Goal: Task Accomplishment & Management: Use online tool/utility

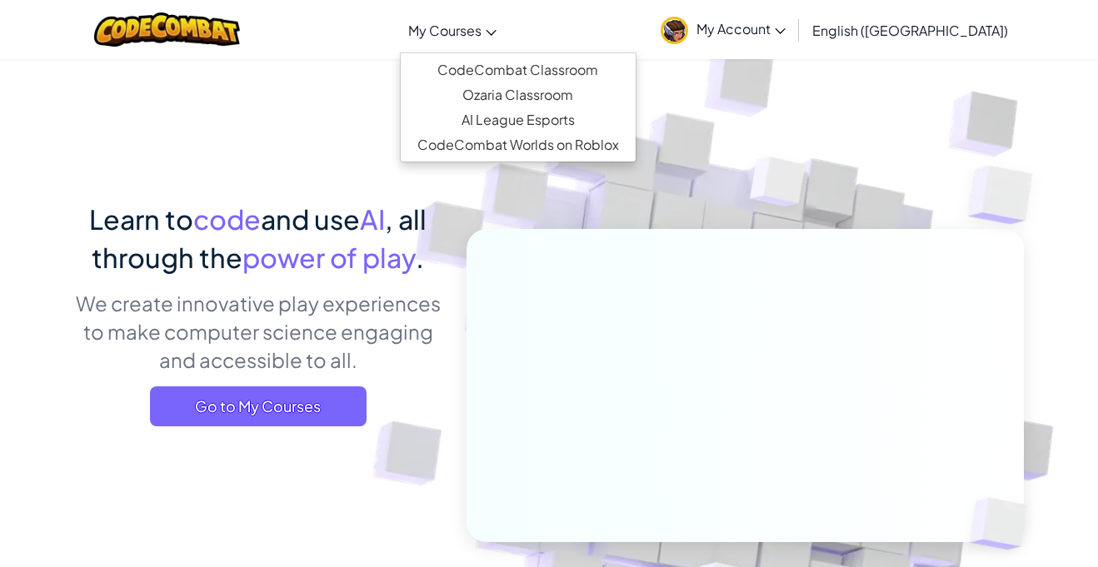
click at [482, 37] on span "My Courses" at bounding box center [444, 30] width 73 height 17
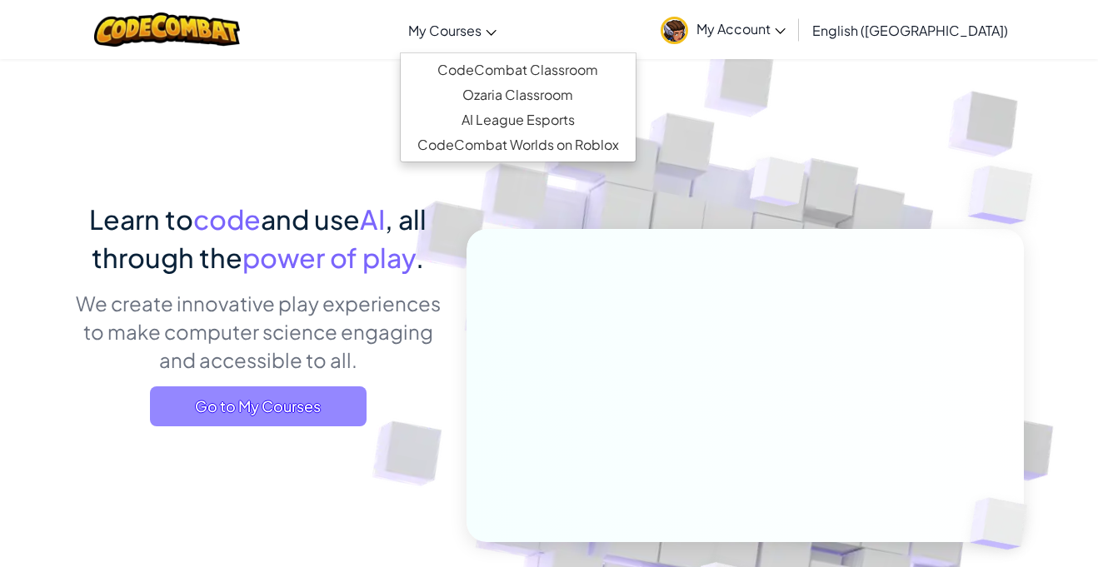
click at [204, 407] on span "Go to My Courses" at bounding box center [258, 407] width 217 height 40
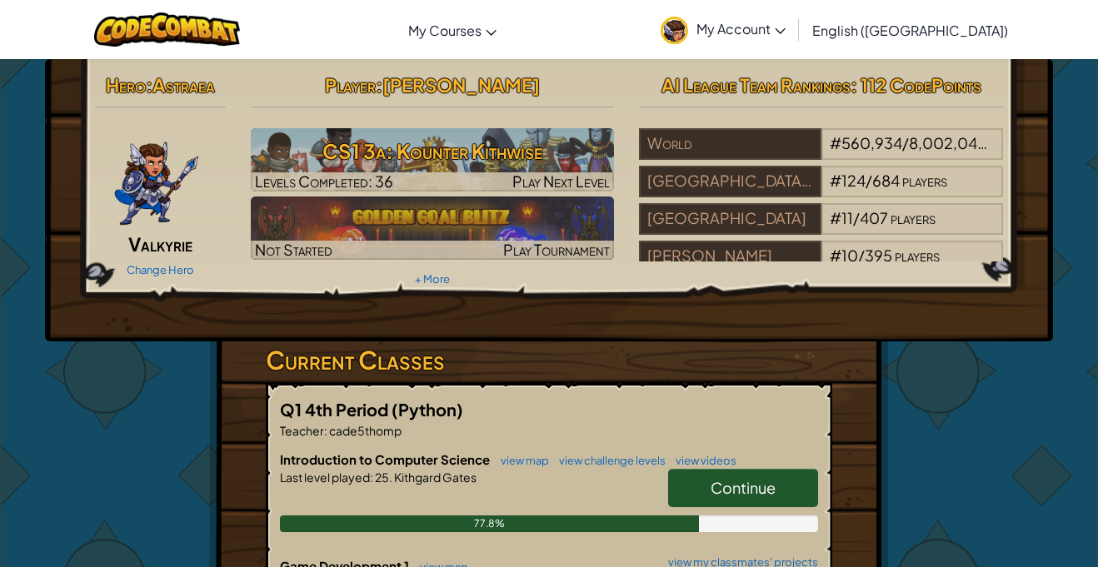
click at [341, 335] on div "Hero : Astraea Valkyrie Change Hero Player : [PERSON_NAME] CS1 3a: Kounter Kith…" at bounding box center [549, 200] width 1008 height 282
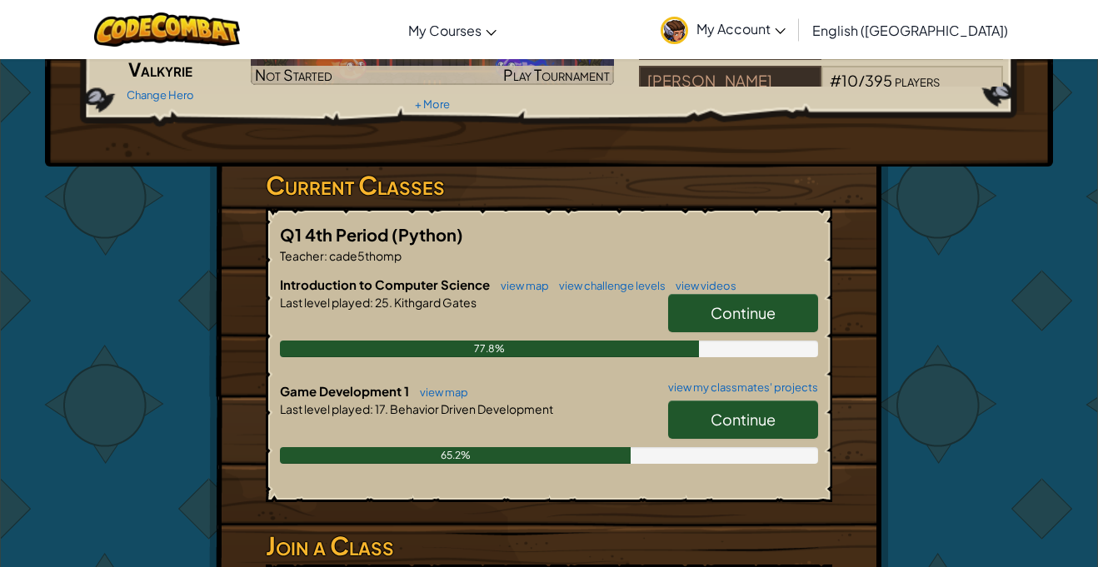
scroll to position [200, 0]
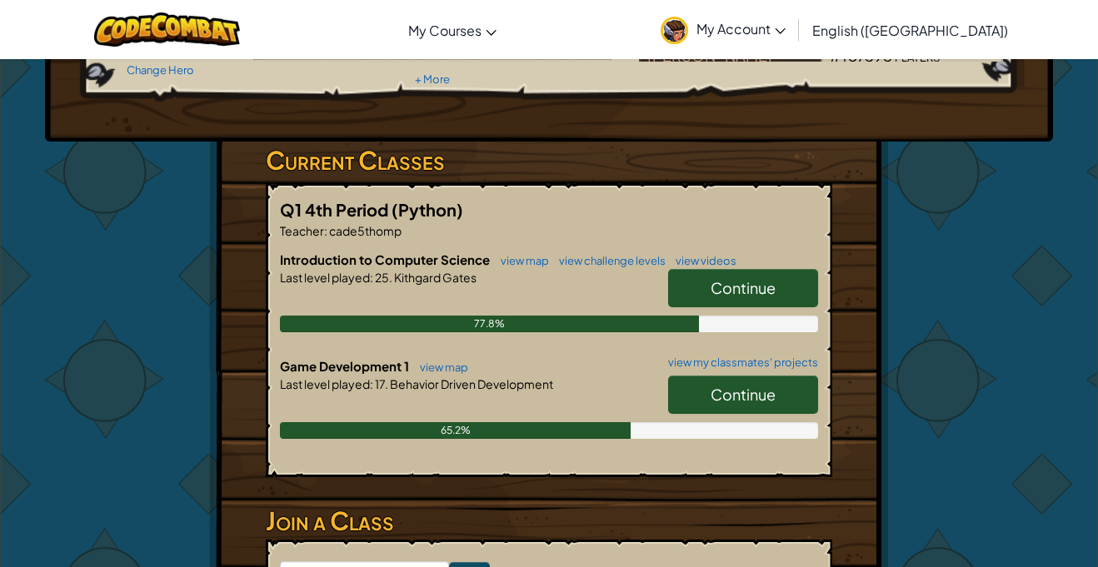
click at [682, 391] on link "Continue" at bounding box center [743, 395] width 150 height 38
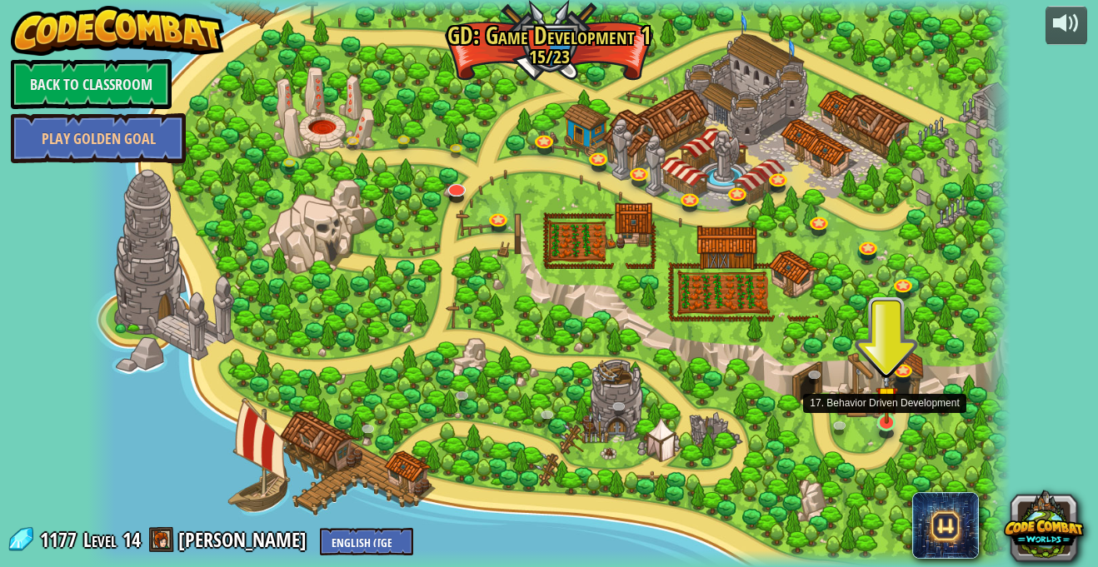
click at [887, 415] on img at bounding box center [887, 398] width 22 height 52
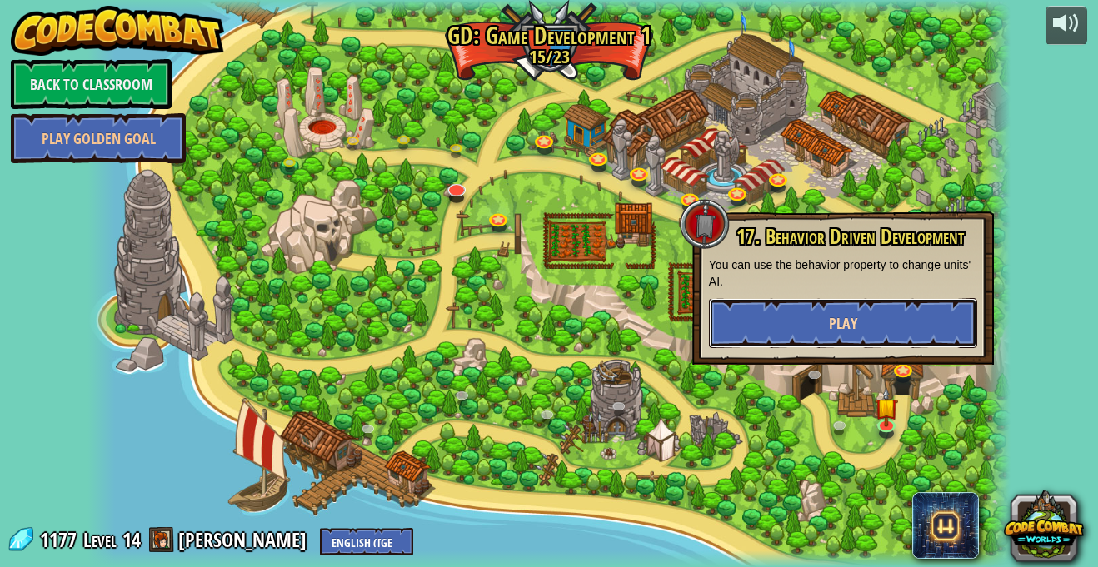
click at [862, 327] on button "Play" at bounding box center [843, 323] width 268 height 50
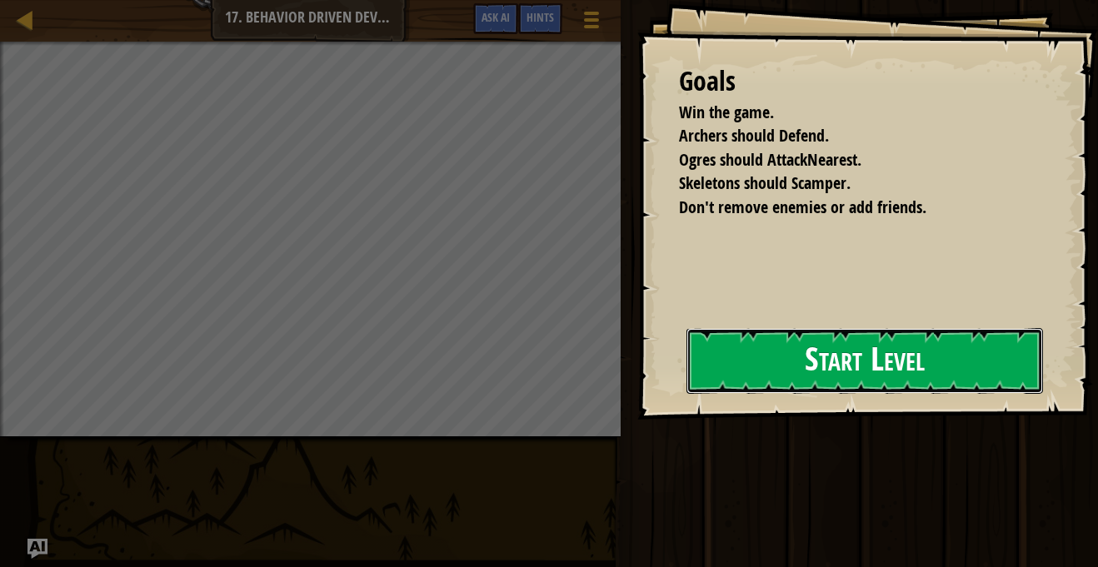
click at [711, 392] on button "Start Level" at bounding box center [865, 361] width 357 height 66
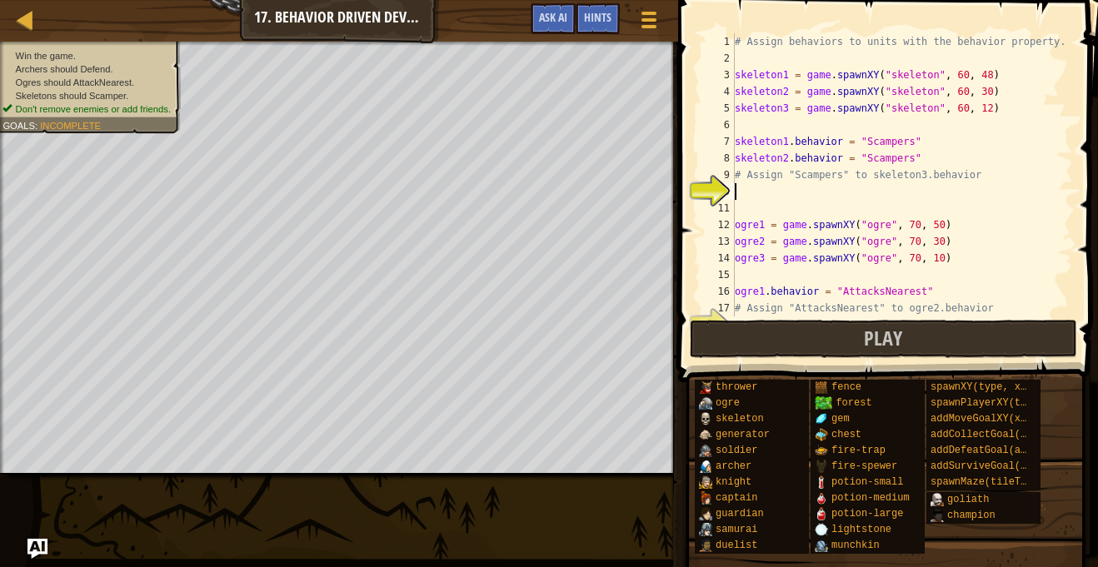
scroll to position [25, 0]
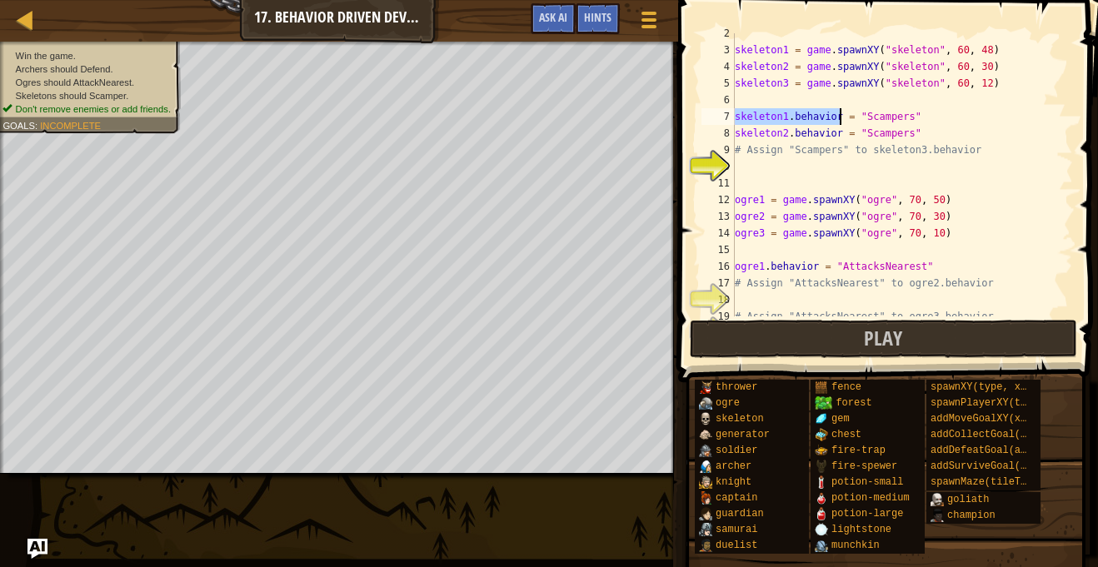
drag, startPoint x: 736, startPoint y: 112, endPoint x: 842, endPoint y: 124, distance: 107.3
click at [842, 124] on div "skeleton1 = game . spawnXY ( "skeleton" , 60 , 48 ) skeleton2 = game . spawnXY …" at bounding box center [903, 183] width 342 height 317
type textarea "skeleton1.behavior = "Scampers""
click at [753, 174] on div "skeleton1 = game . spawnXY ( "skeleton" , 60 , 48 ) skeleton2 = game . spawnXY …" at bounding box center [903, 183] width 342 height 317
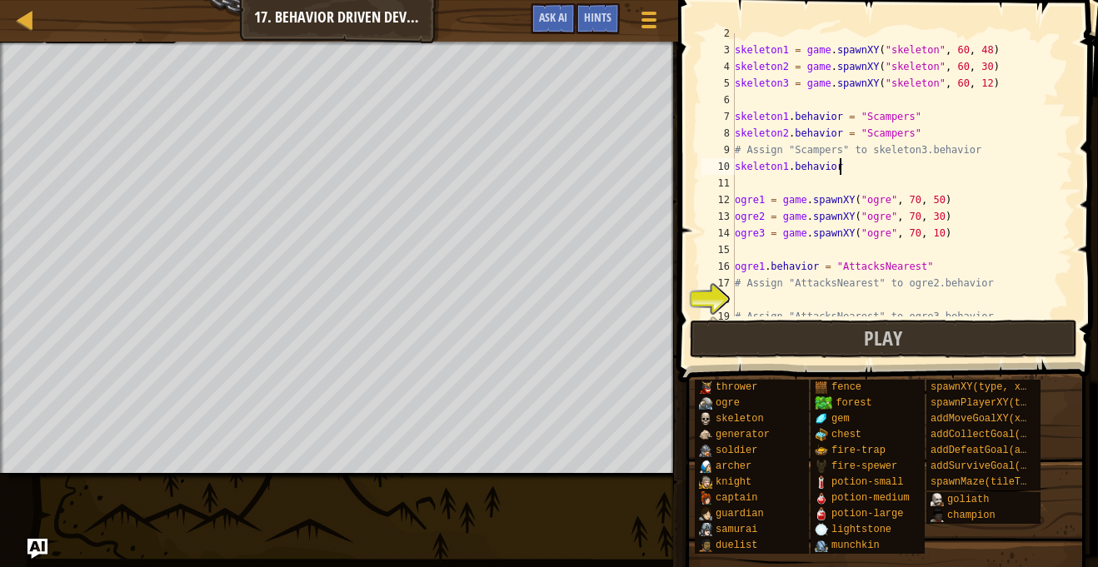
click at [785, 168] on div "skeleton1 = game . spawnXY ( "skeleton" , 60 , 48 ) skeleton2 = game . spawnXY …" at bounding box center [903, 183] width 342 height 317
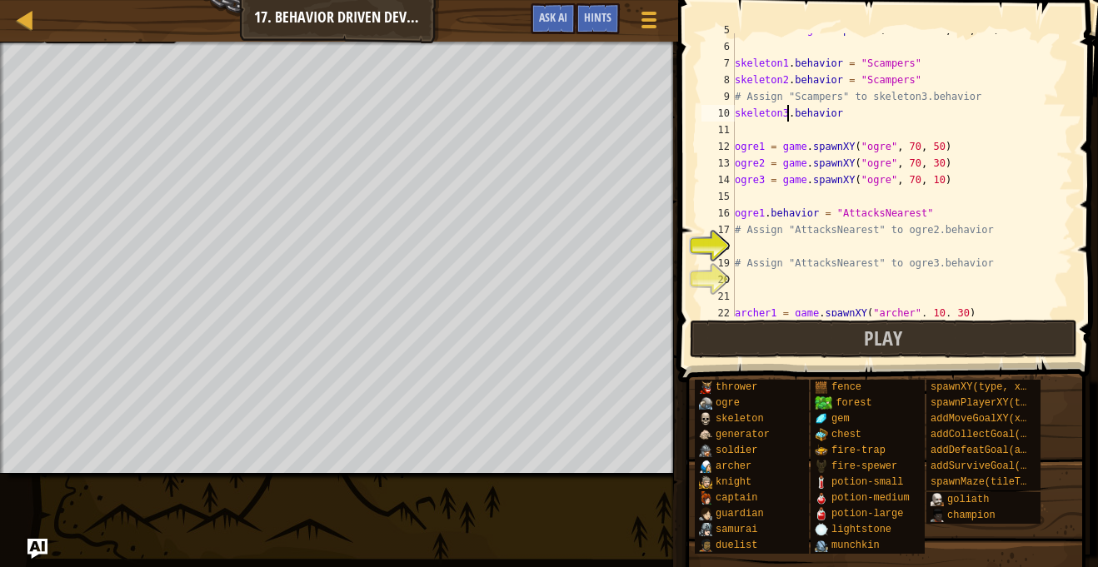
scroll to position [78, 0]
click at [862, 122] on div "skeleton3 = game . spawnXY ( "skeleton" , 60 , 12 ) skeleton1 . behavior = "Sca…" at bounding box center [903, 180] width 342 height 317
type textarea "skeleton3.behavior="Scampers""
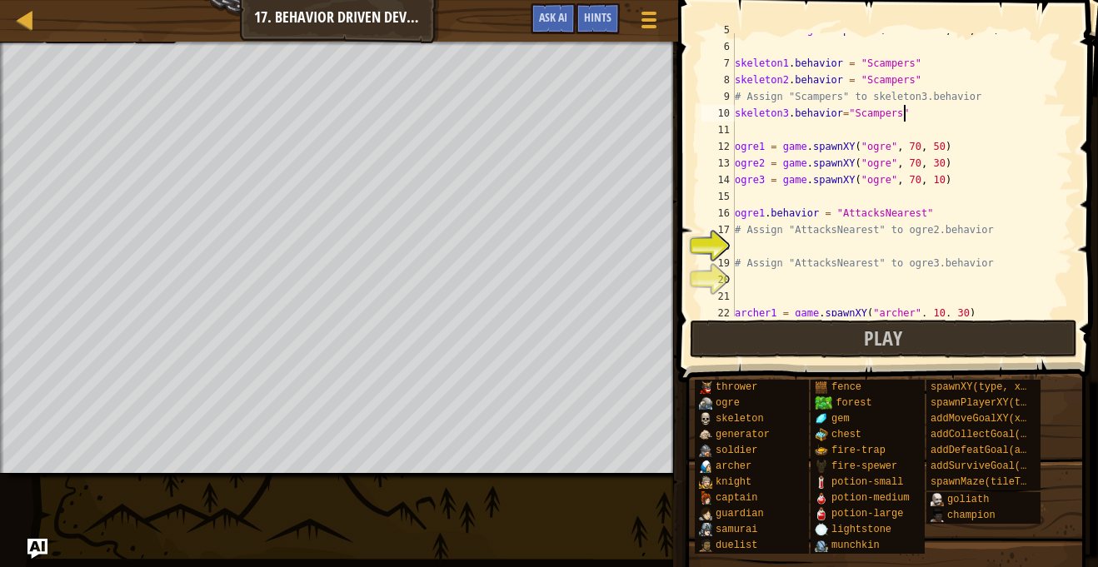
click at [740, 247] on div "skeleton3 = game . spawnXY ( "skeleton" , 60 , 12 ) skeleton1 . behavior = "Sca…" at bounding box center [903, 180] width 342 height 317
drag, startPoint x: 736, startPoint y: 212, endPoint x: 952, endPoint y: 211, distance: 215.8
click at [952, 211] on div "skeleton3 = game . spawnXY ( "skeleton" , 60 , 12 ) skeleton1 . behavior = "Sca…" at bounding box center [903, 180] width 342 height 317
type textarea "ogre1.behavior = "AttacksNearest""
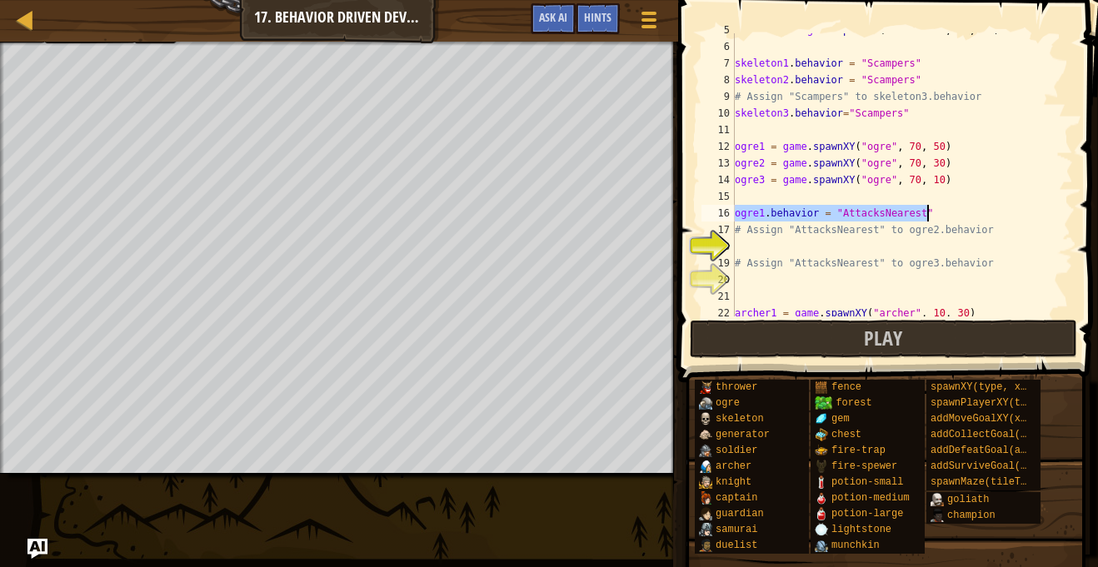
click at [740, 250] on div "skeleton3 = game . spawnXY ( "skeleton" , 60 , 12 ) skeleton1 . behavior = "Sca…" at bounding box center [903, 180] width 342 height 317
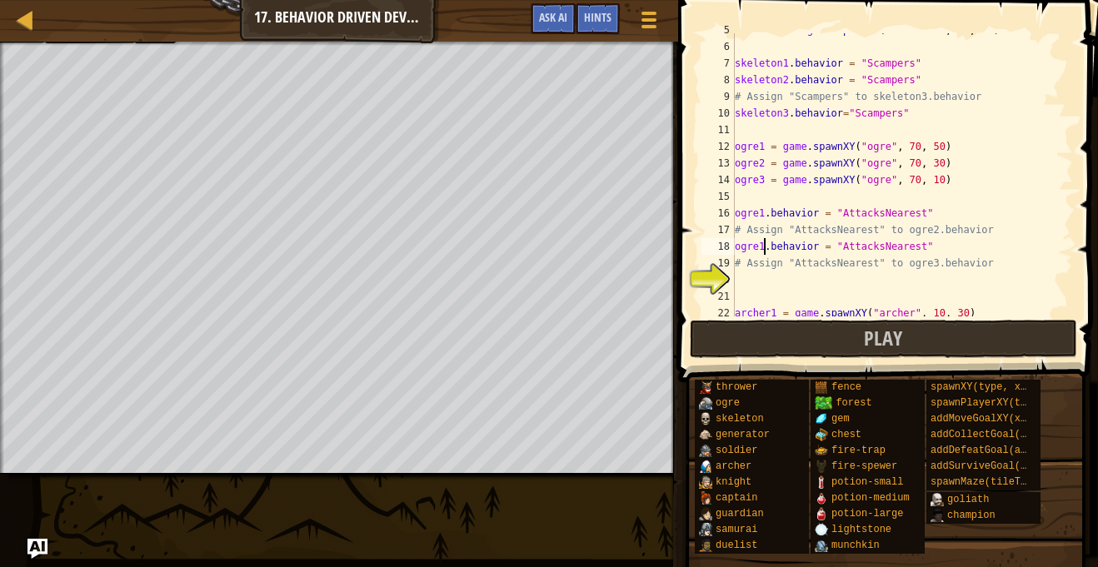
click at [762, 250] on div "skeleton3 = game . spawnXY ( "skeleton" , 60 , 12 ) skeleton1 . behavior = "Sca…" at bounding box center [903, 180] width 342 height 317
type textarea "ogre2.behavior = "AttacksNearest""
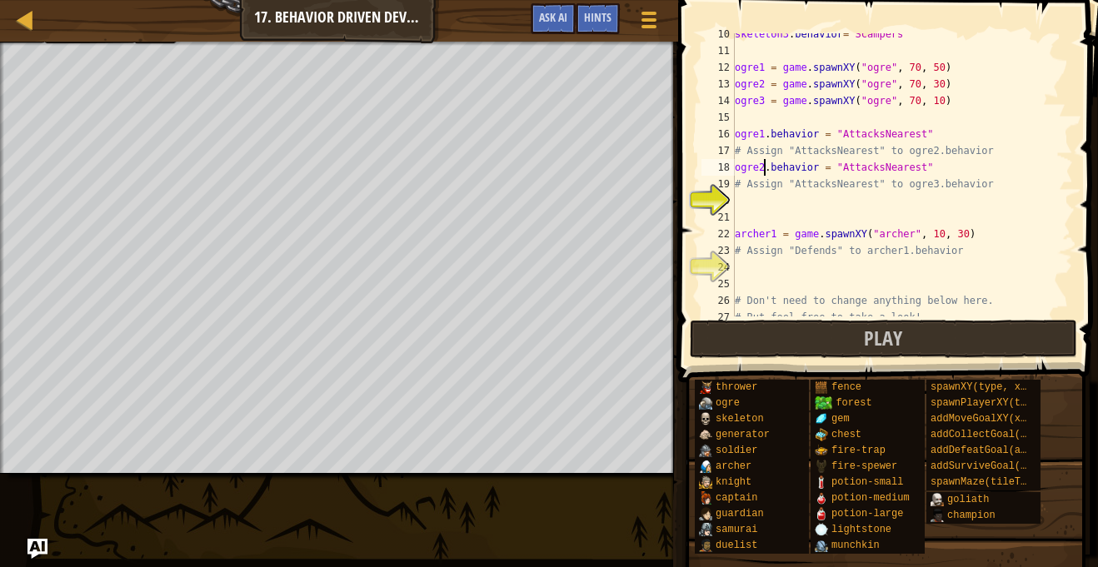
scroll to position [172, 0]
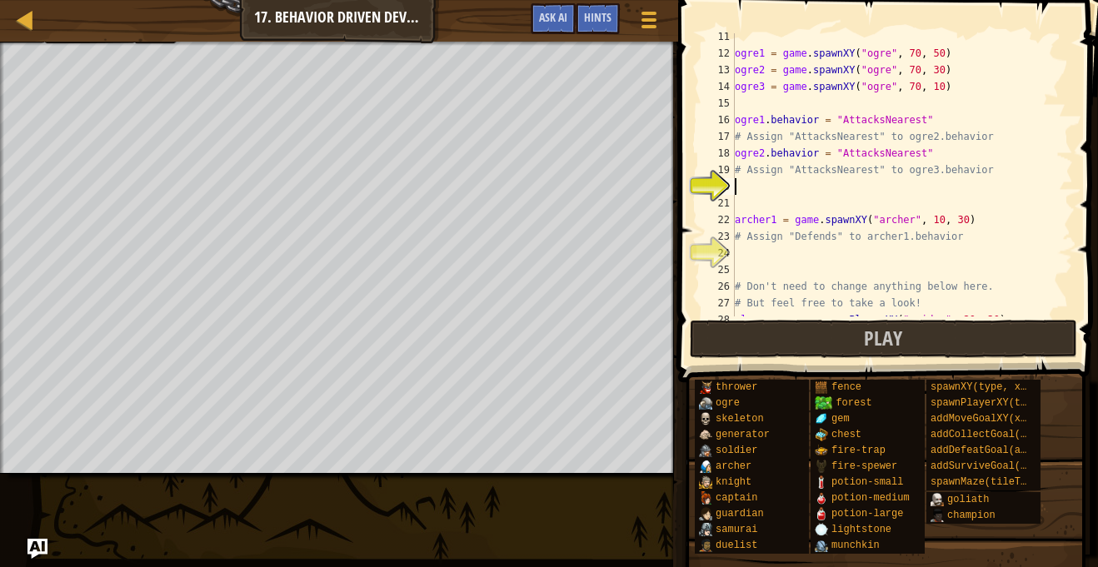
click at [741, 188] on div "ogre1 = game . spawnXY ( "ogre" , 70 , 50 ) ogre2 = game . spawnXY ( "ogre" , 7…" at bounding box center [903, 186] width 342 height 317
click at [762, 187] on div "ogre1 = game . spawnXY ( "ogre" , 70 , 50 ) ogre2 = game . spawnXY ( "ogre" , 7…" at bounding box center [903, 186] width 342 height 317
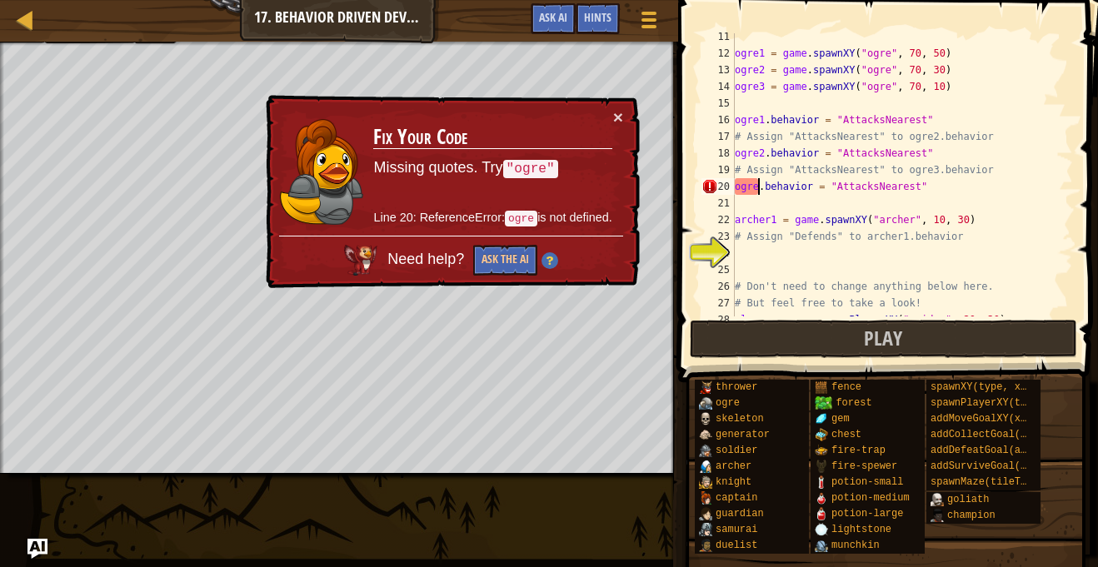
scroll to position [7, 4]
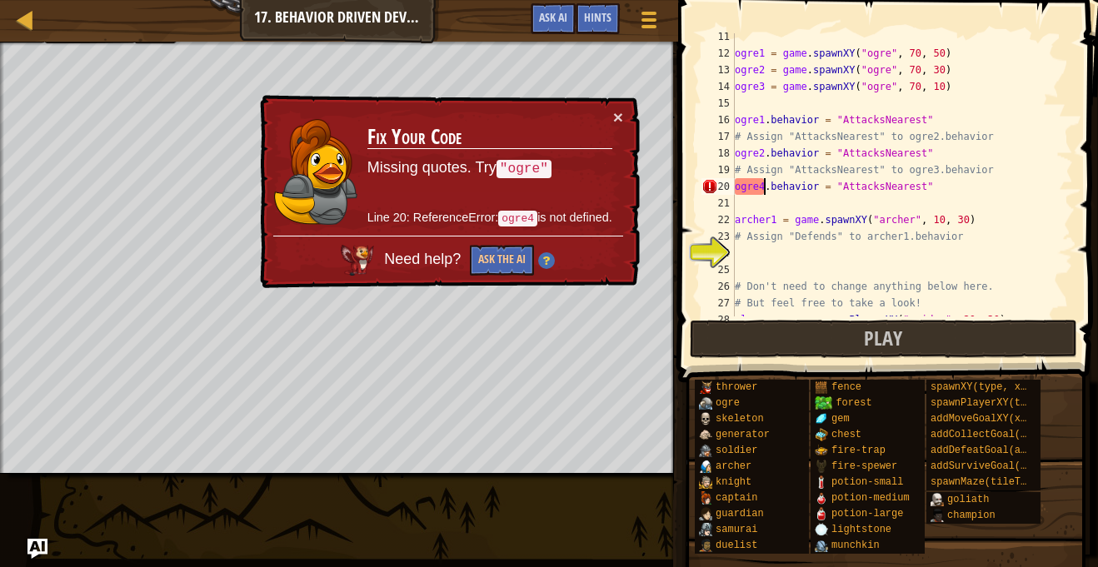
type textarea "ogre3.behavior = "AttacksNearest""
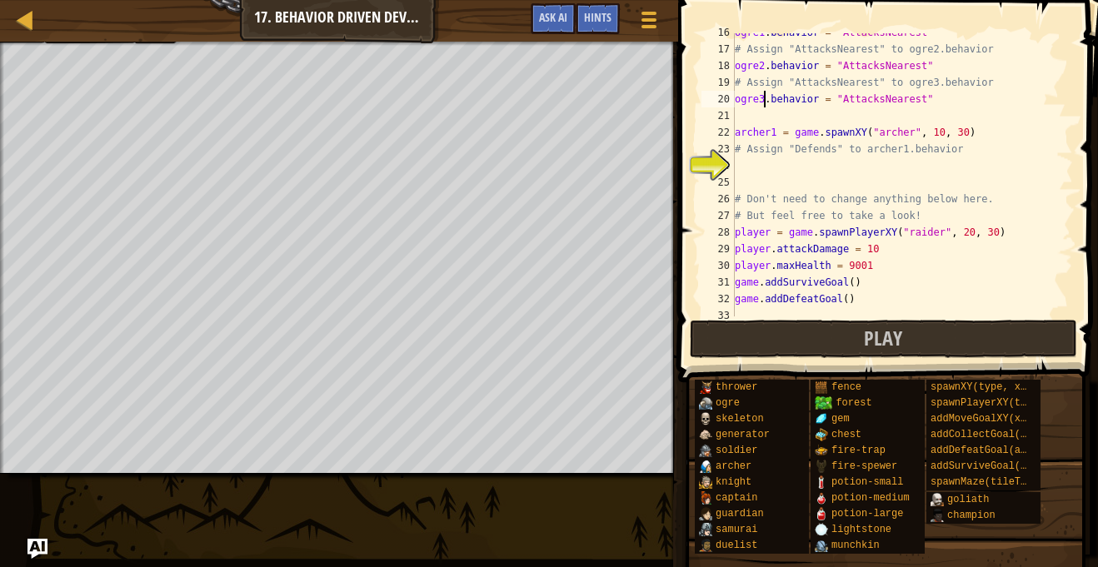
click at [751, 172] on div "ogre1 . behavior = "AttacksNearest" # Assign "AttacksNearest" to ogre2.behavior…" at bounding box center [903, 182] width 342 height 317
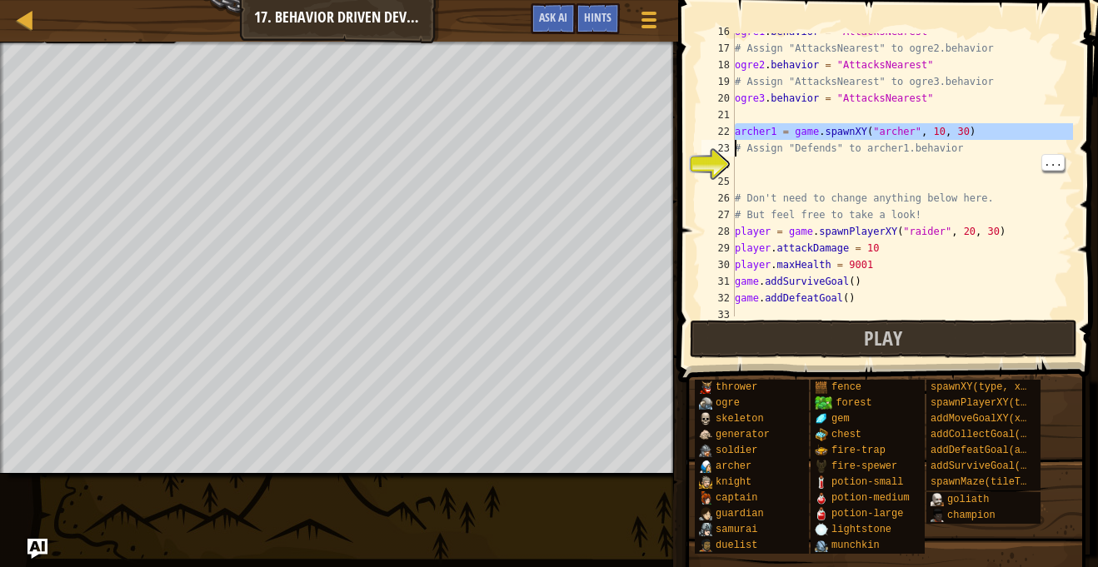
drag, startPoint x: 733, startPoint y: 130, endPoint x: 818, endPoint y: 135, distance: 85.1
click at [818, 135] on div "16 17 18 19 20 21 22 23 24 25 26 27 28 29 30 31 32 33 34 ogre1 . behavior = "At…" at bounding box center [885, 174] width 375 height 283
click at [753, 157] on div "ogre1 . behavior = "AttacksNearest" # Assign "AttacksNearest" to ogre2.behavior…" at bounding box center [903, 181] width 342 height 317
type textarea "# Assign "Defends" to archer1.behavior"
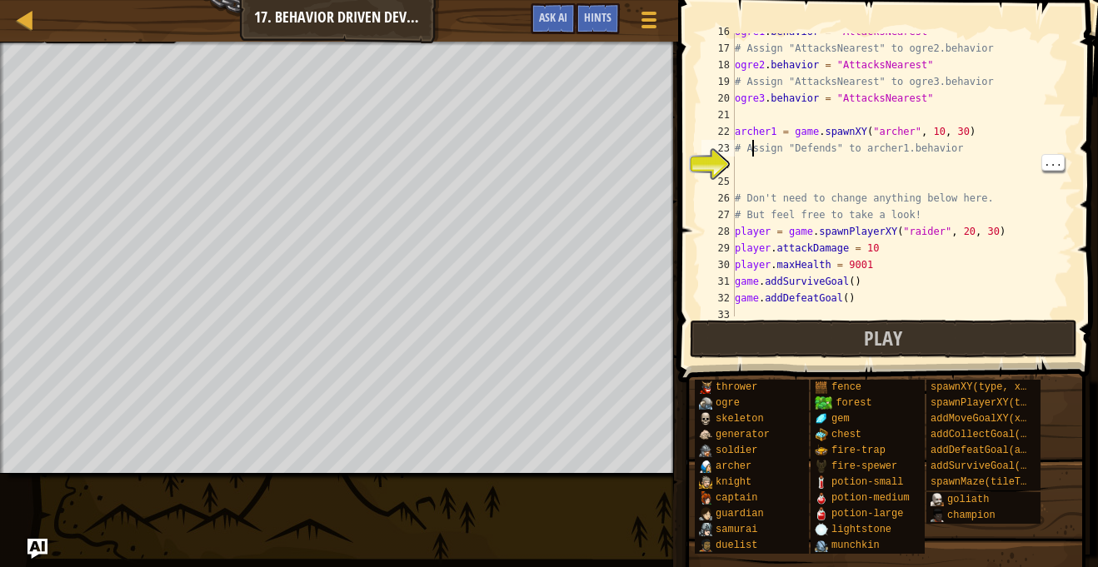
click at [737, 166] on div "ogre1 . behavior = "AttacksNearest" # Assign "AttacksNearest" to ogre2.behavior…" at bounding box center [903, 181] width 342 height 317
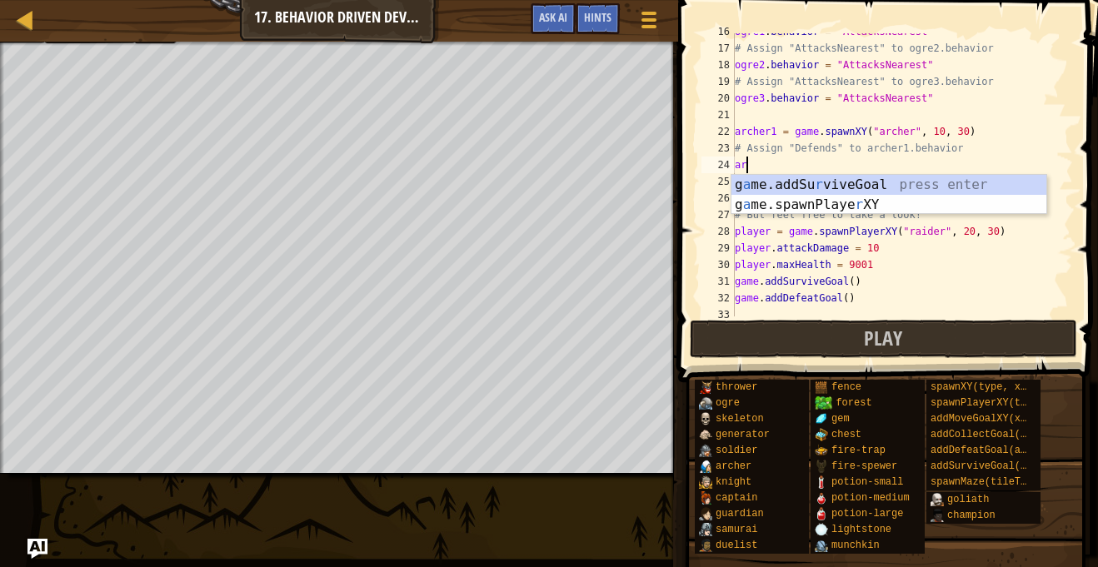
scroll to position [7, 1]
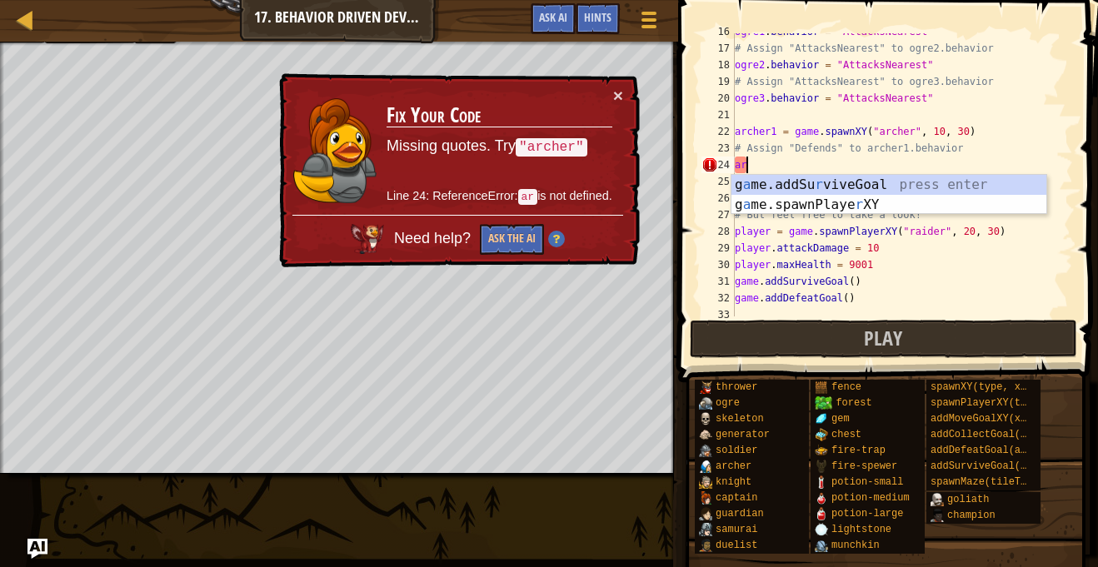
type textarea "a"
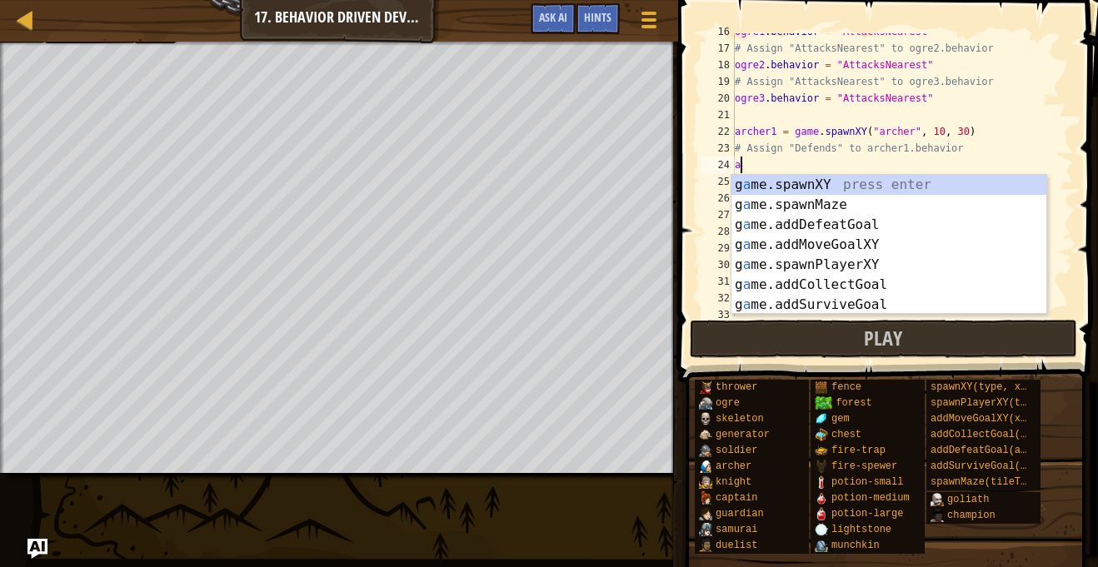
scroll to position [7, 0]
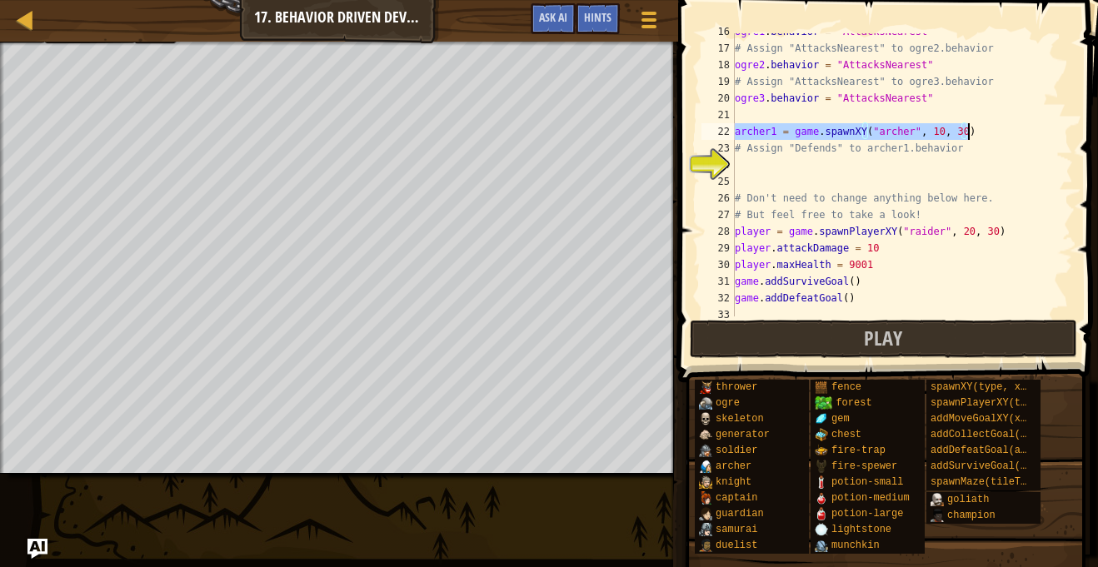
drag, startPoint x: 735, startPoint y: 130, endPoint x: 991, endPoint y: 128, distance: 255.8
click at [991, 128] on div "ogre1 . behavior = "AttacksNearest" # Assign "AttacksNearest" to ogre2.behavior…" at bounding box center [903, 181] width 342 height 317
type textarea "archer1 = game.spawnXY("[PERSON_NAME]", 10, 30)"
click at [848, 175] on div "ogre1 . behavior = "AttacksNearest" # Assign "AttacksNearest" to ogre2.behavior…" at bounding box center [903, 181] width 342 height 317
click at [748, 163] on div "ogre1 . behavior = "AttacksNearest" # Assign "AttacksNearest" to ogre2.behavior…" at bounding box center [903, 181] width 342 height 317
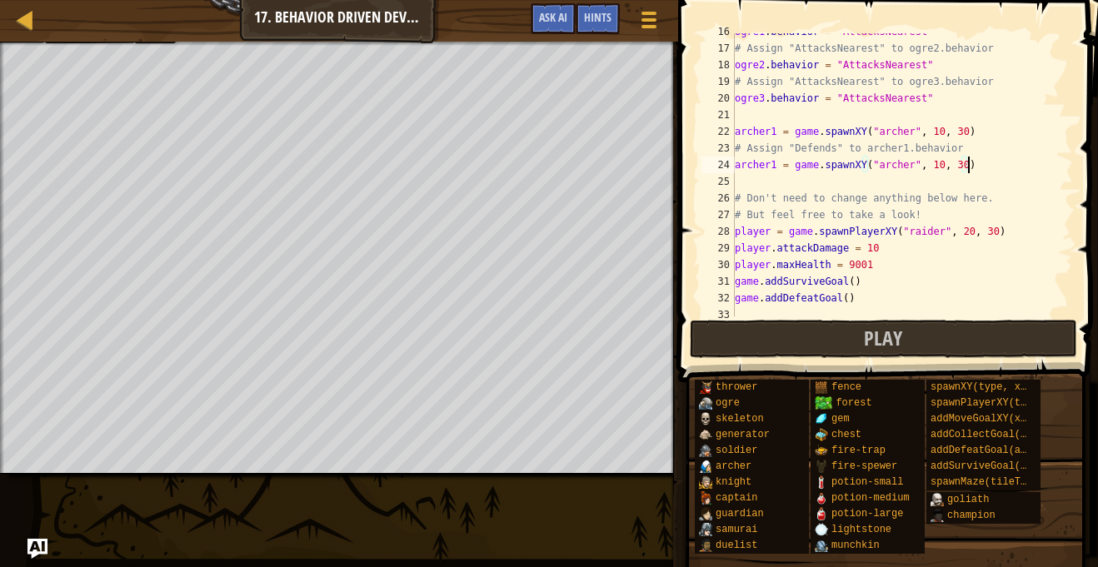
click at [906, 166] on div "ogre1 . behavior = "AttacksNearest" # Assign "AttacksNearest" to ogre2.behavior…" at bounding box center [903, 181] width 342 height 317
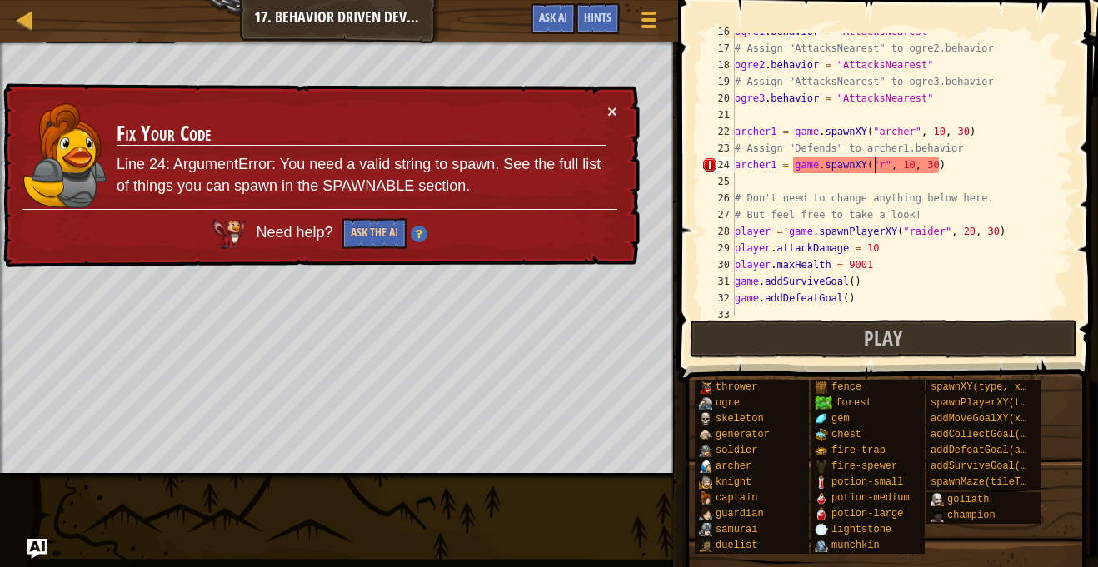
click at [879, 167] on div "ogre1 . behavior = "AttacksNearest" # Assign "AttacksNearest" to ogre2.behavior…" at bounding box center [903, 181] width 342 height 317
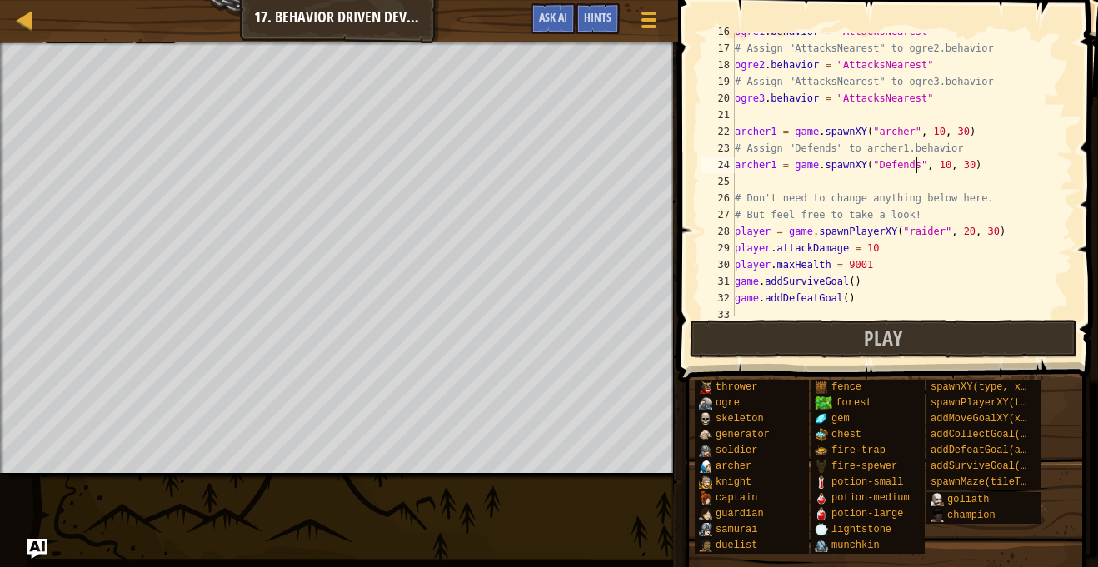
type textarea "archer1 = game.spawnXY("Defends", 10, 30)"
click at [870, 185] on div "ogre1 . behavior = "AttacksNearest" # Assign "AttacksNearest" to ogre2.behavior…" at bounding box center [903, 181] width 342 height 317
click at [777, 165] on div "ogre1 . behavior = "AttacksNearest" # Assign "AttacksNearest" to ogre2.behavior…" at bounding box center [903, 181] width 342 height 317
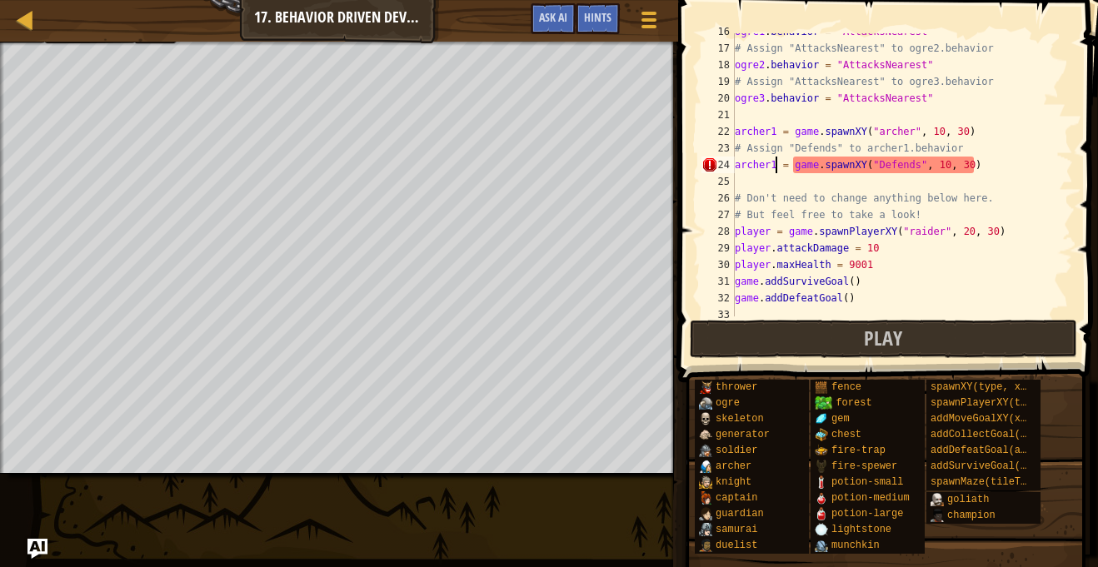
click at [1012, 162] on div "ogre1 . behavior = "AttacksNearest" # Assign "AttacksNearest" to ogre2.behavior…" at bounding box center [903, 181] width 342 height 317
type textarea "archer1.behavior="Defends""
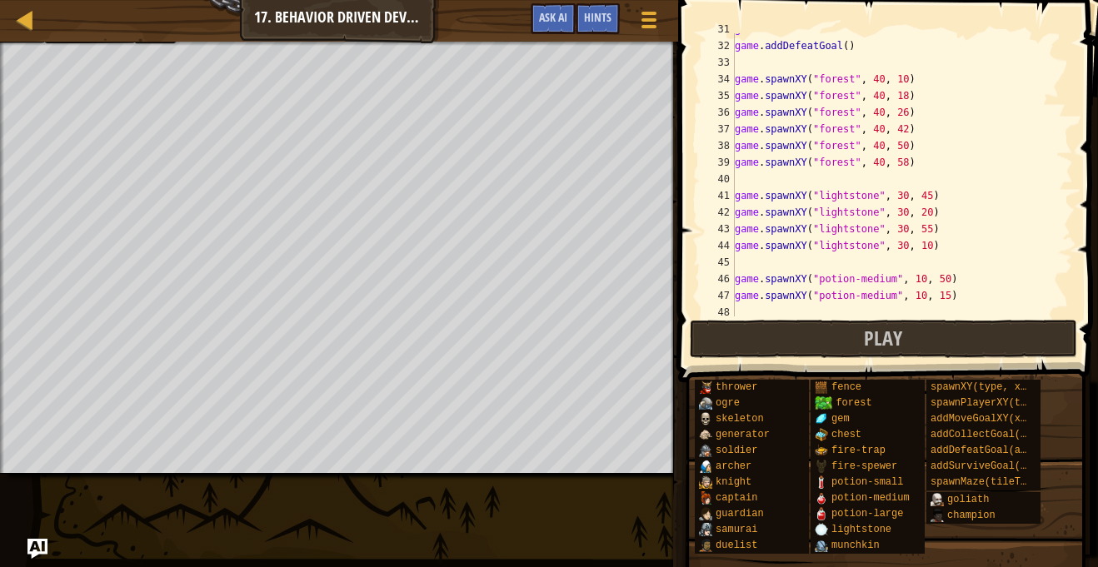
scroll to position [567, 0]
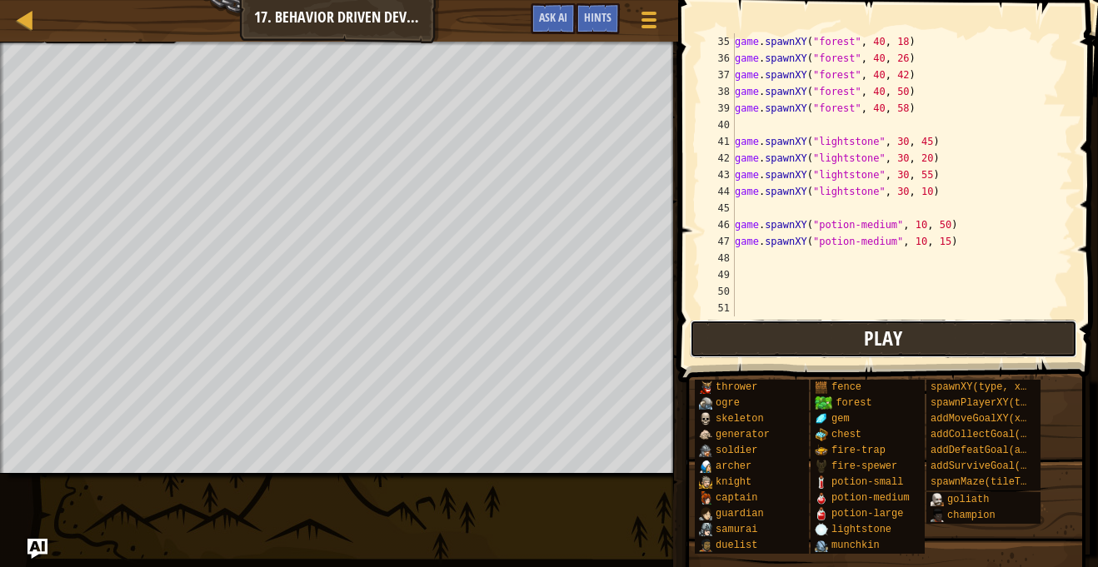
click at [862, 332] on button "Play" at bounding box center [884, 339] width 388 height 38
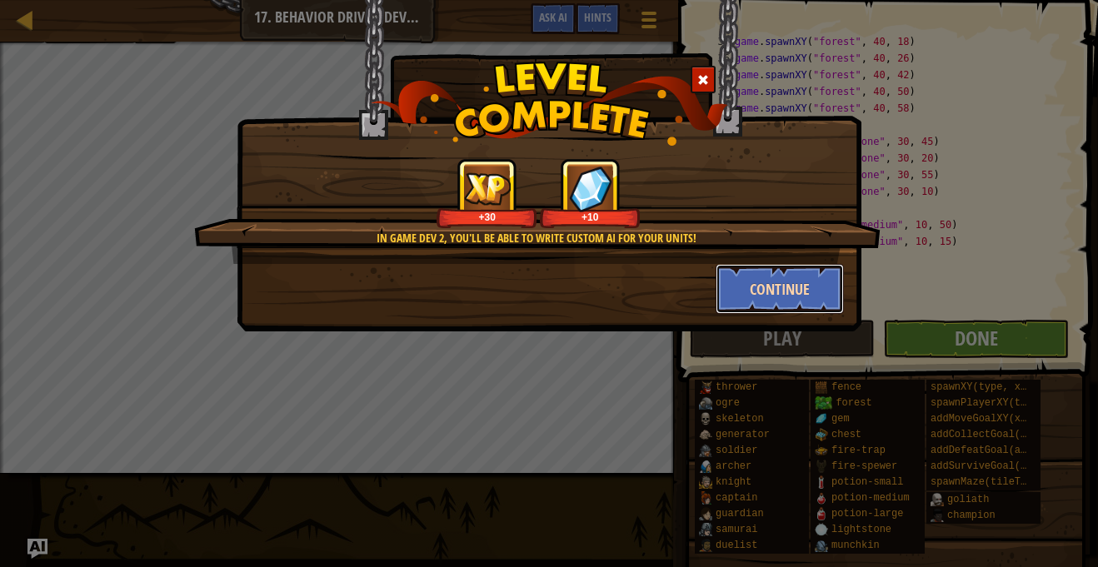
click at [805, 288] on button "Continue" at bounding box center [780, 289] width 129 height 50
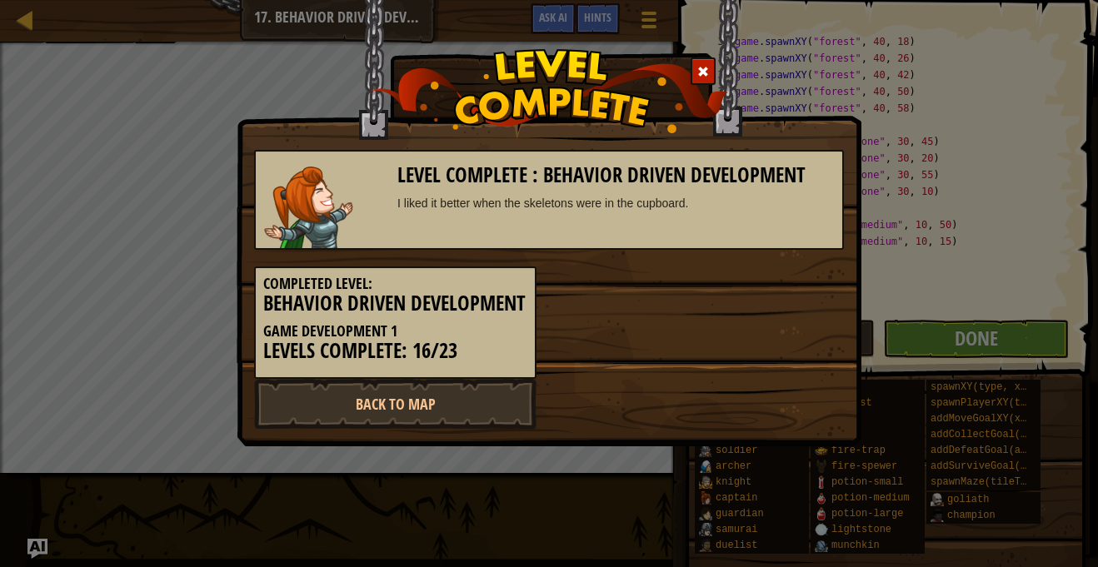
click at [810, 272] on div "Completed Level: Behavior Driven Development Game Development 1 Levels Complete…" at bounding box center [549, 314] width 615 height 129
click at [334, 429] on link "Back to Map" at bounding box center [395, 404] width 282 height 50
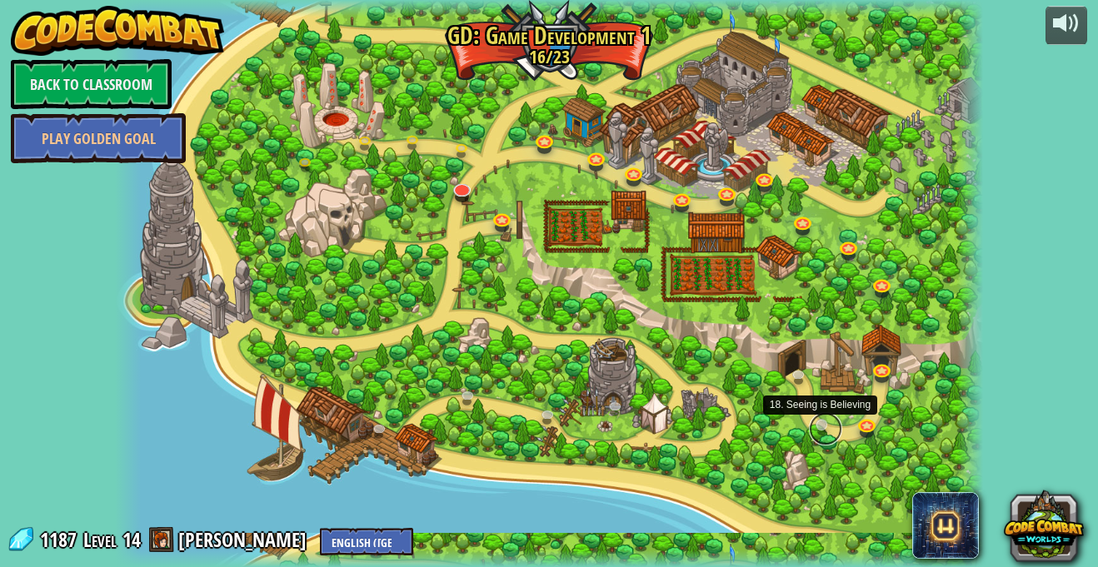
click at [827, 427] on link at bounding box center [825, 428] width 33 height 33
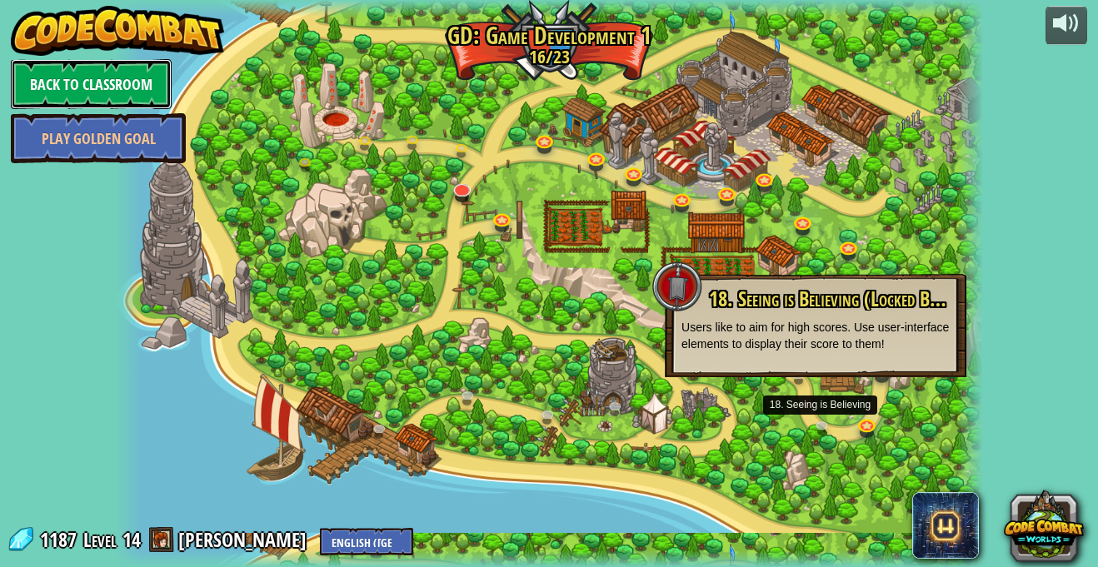
click at [41, 94] on link "Back to Classroom" at bounding box center [91, 84] width 161 height 50
